Goal: Understand process/instructions

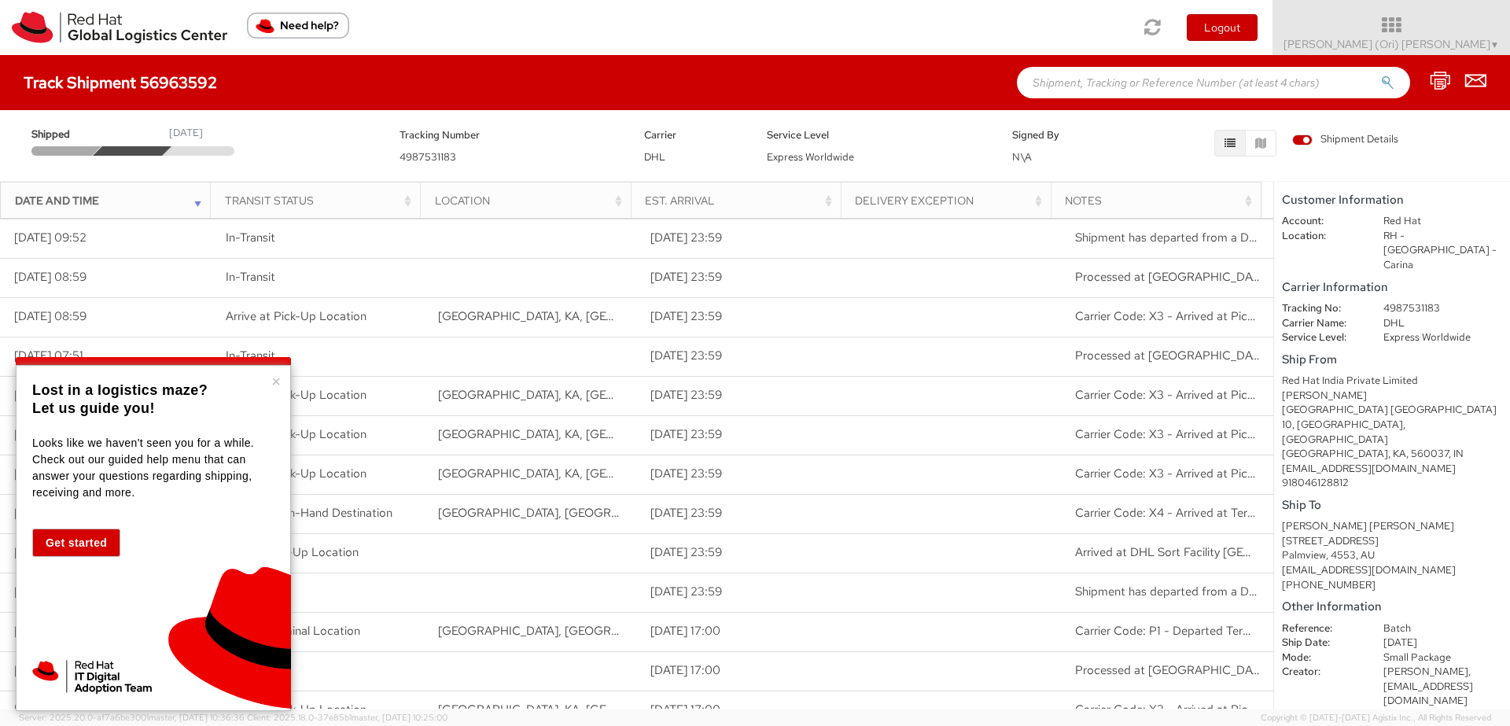
click at [81, 540] on button "Get started" at bounding box center [76, 543] width 88 height 28
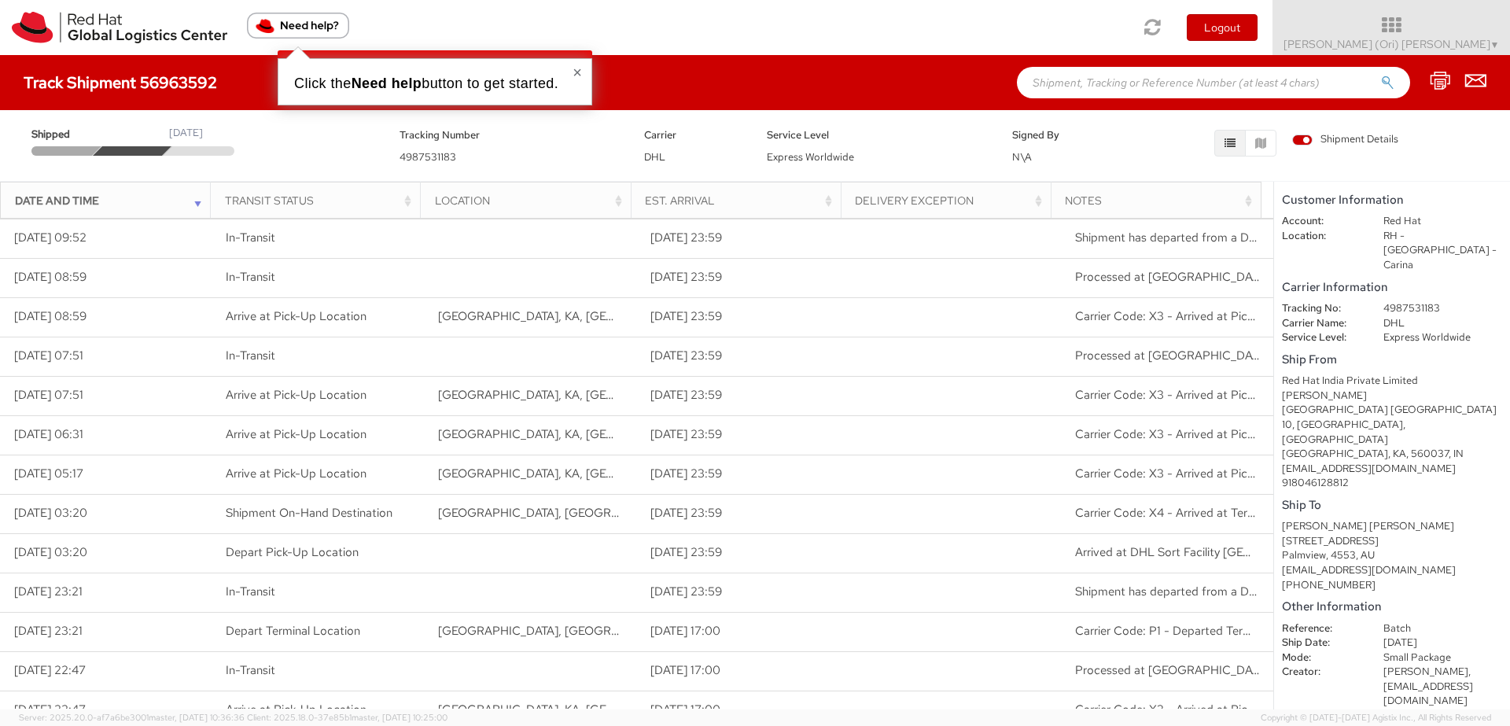
click at [485, 76] on span "button to get started." at bounding box center [490, 84] width 137 height 16
click at [402, 79] on strong "Need help" at bounding box center [387, 84] width 71 height 16
click at [308, 18] on img "Need help?" at bounding box center [298, 26] width 102 height 26
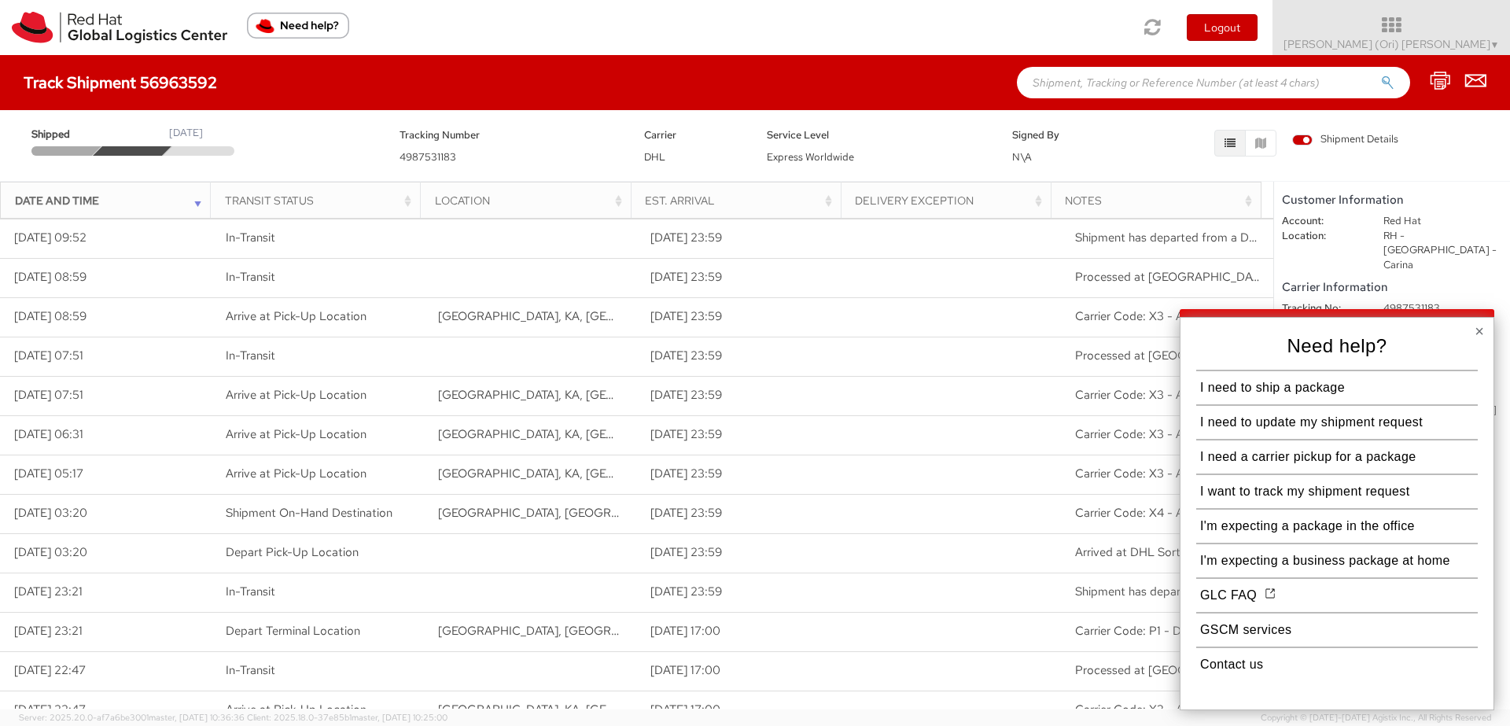
click at [1476, 327] on button "×" at bounding box center [1479, 331] width 9 height 16
